Goal: Information Seeking & Learning: Find specific fact

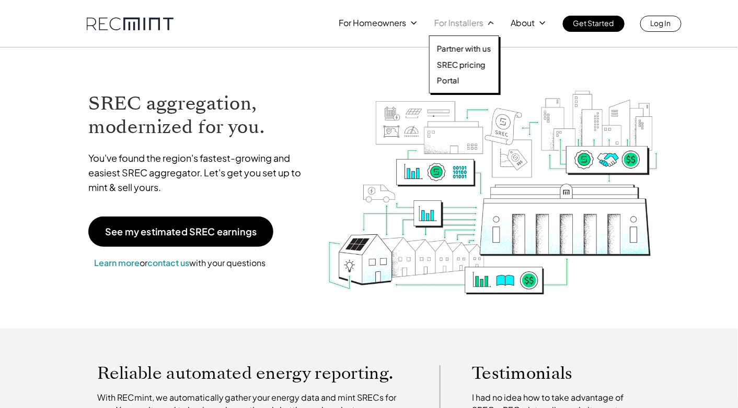
click at [476, 20] on p "For Installers" at bounding box center [458, 23] width 49 height 15
click at [468, 63] on p "SREC pricing" at bounding box center [461, 65] width 49 height 10
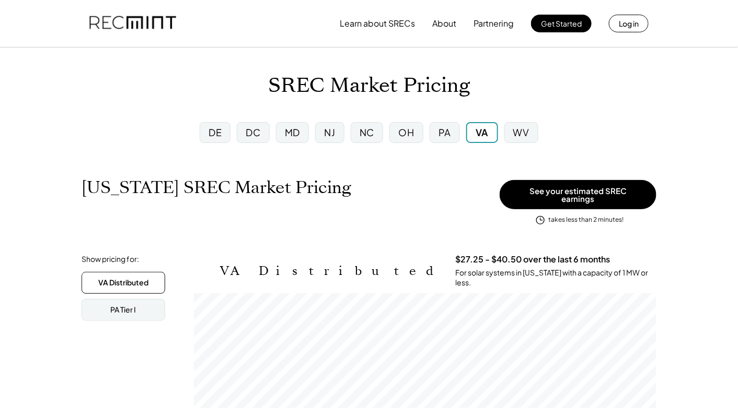
scroll to position [172, 462]
click at [295, 133] on div "MD" at bounding box center [292, 132] width 15 height 13
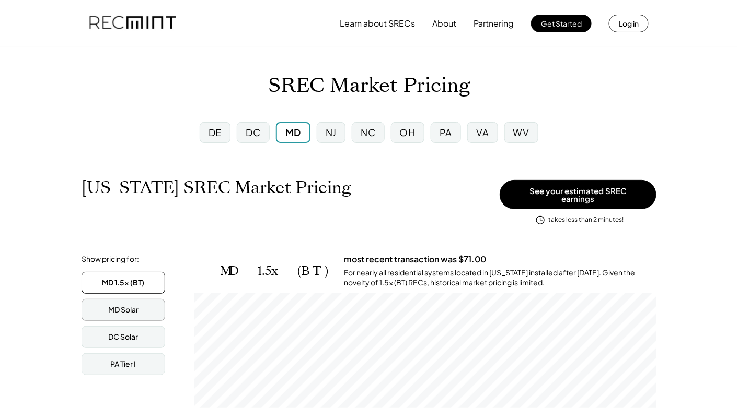
click at [138, 306] on div "MD Solar" at bounding box center [123, 310] width 30 height 10
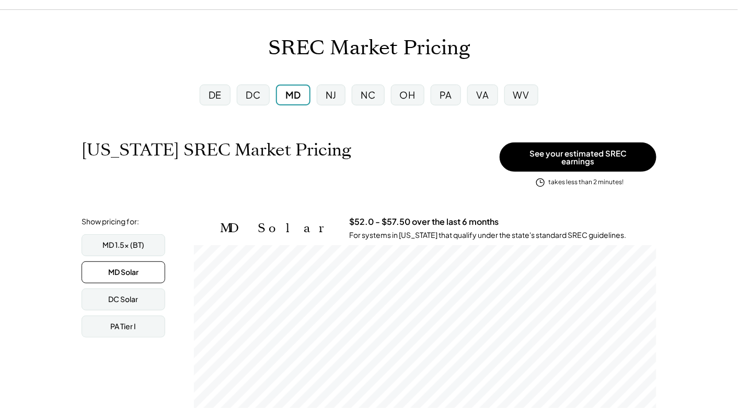
scroll to position [52, 0]
